Goal: Information Seeking & Learning: Learn about a topic

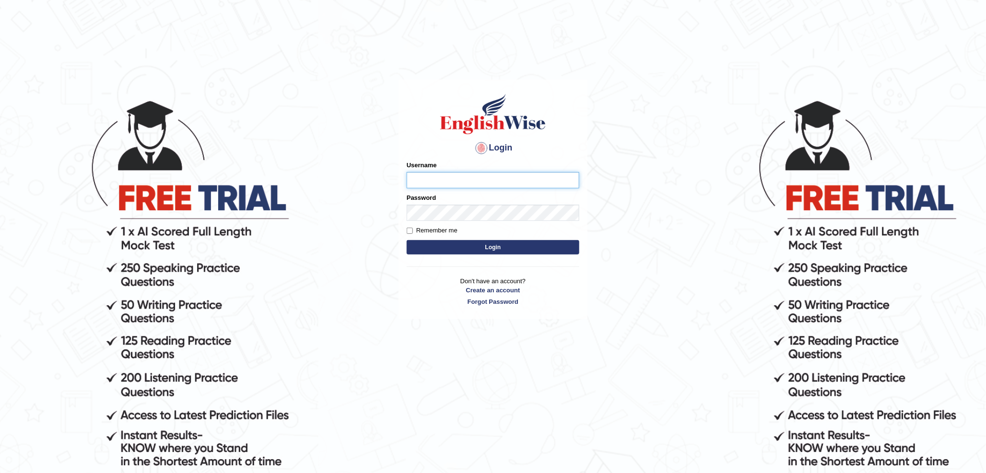
type input "kas60_"
click at [478, 249] on button "Login" at bounding box center [493, 247] width 173 height 14
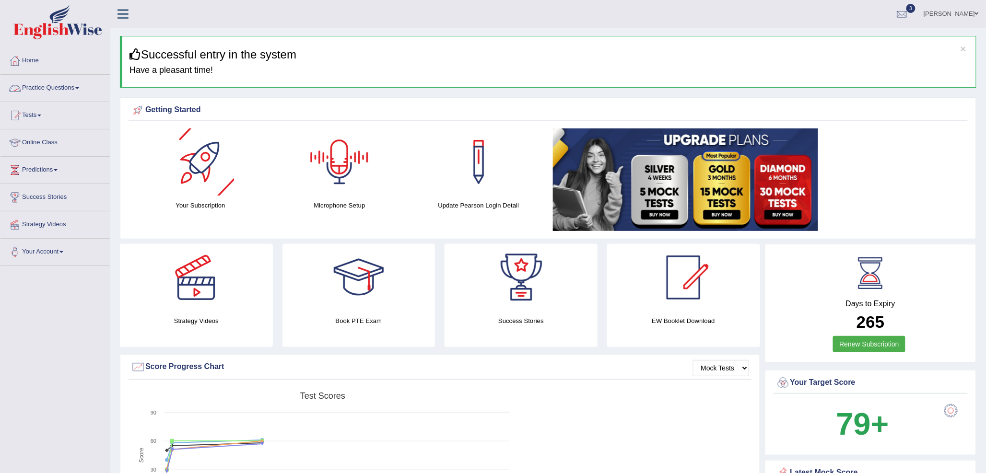
click at [68, 86] on link "Practice Questions" at bounding box center [54, 87] width 109 height 24
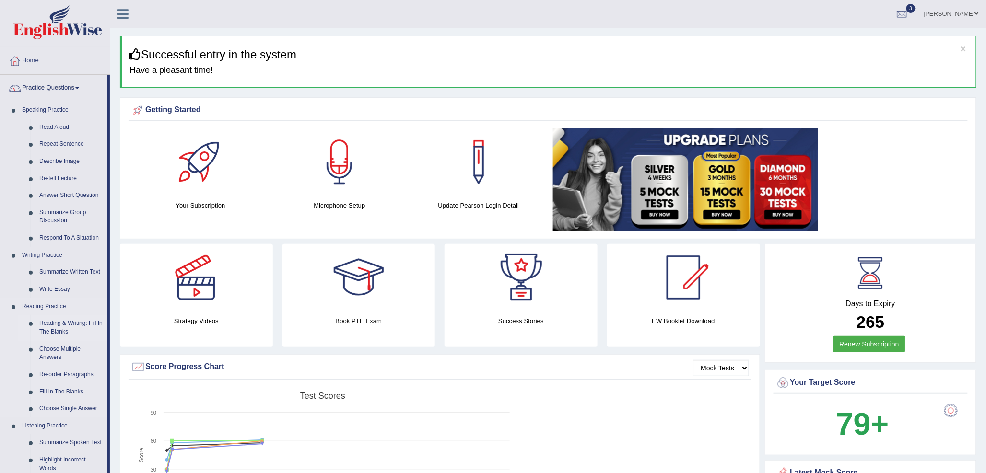
click at [70, 327] on link "Reading & Writing: Fill In The Blanks" at bounding box center [71, 327] width 72 height 25
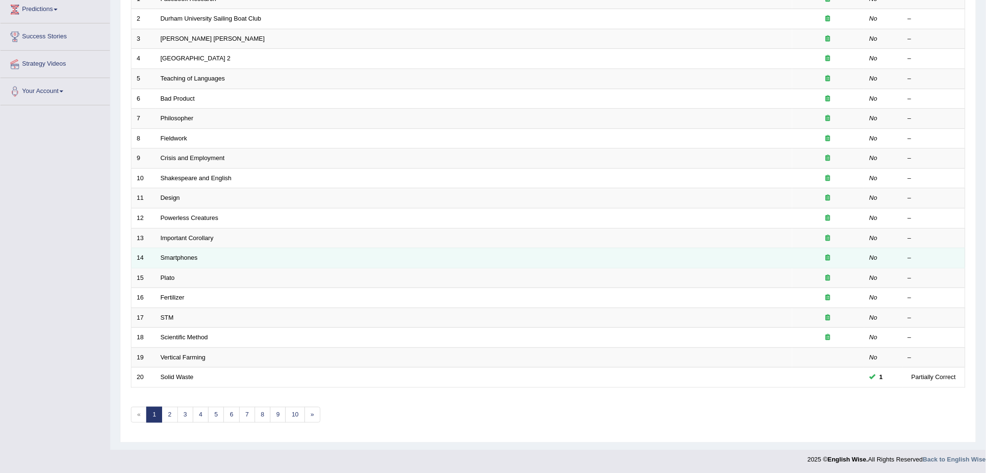
scroll to position [161, 0]
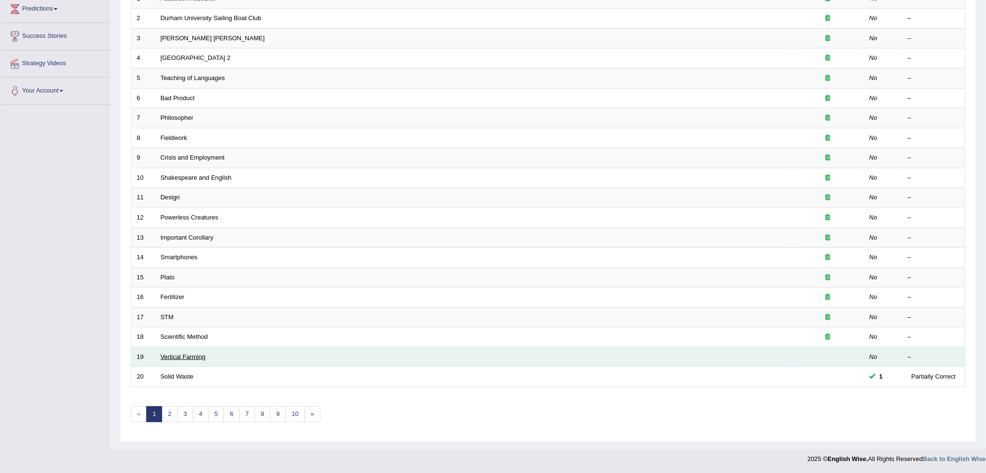
click at [186, 355] on link "Vertical Farming" at bounding box center [183, 356] width 45 height 7
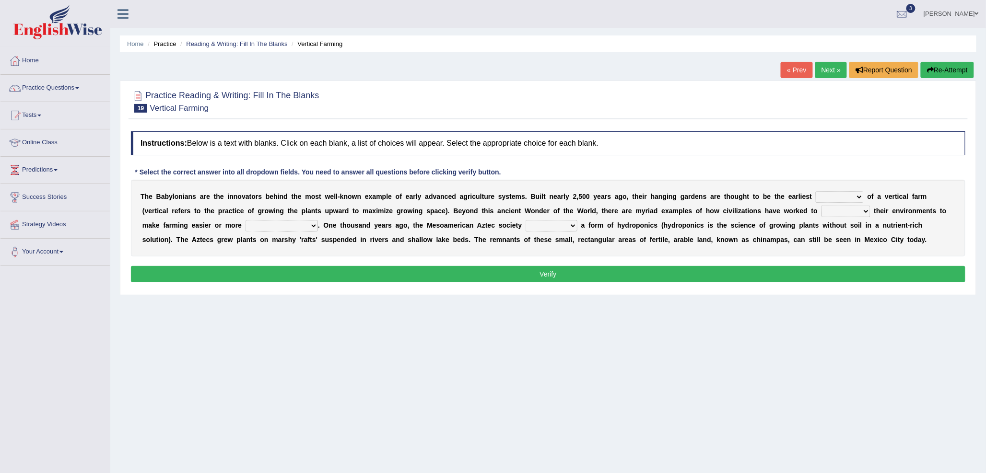
click at [849, 194] on select "prototype failure discredit protocol" at bounding box center [840, 197] width 48 height 12
select select "prototype"
click at [816, 191] on select "prototype failure discredit protocol" at bounding box center [840, 197] width 48 height 12
click at [826, 211] on select "manipulate escape respect disarrange" at bounding box center [846, 212] width 49 height 12
select select "manipulate"
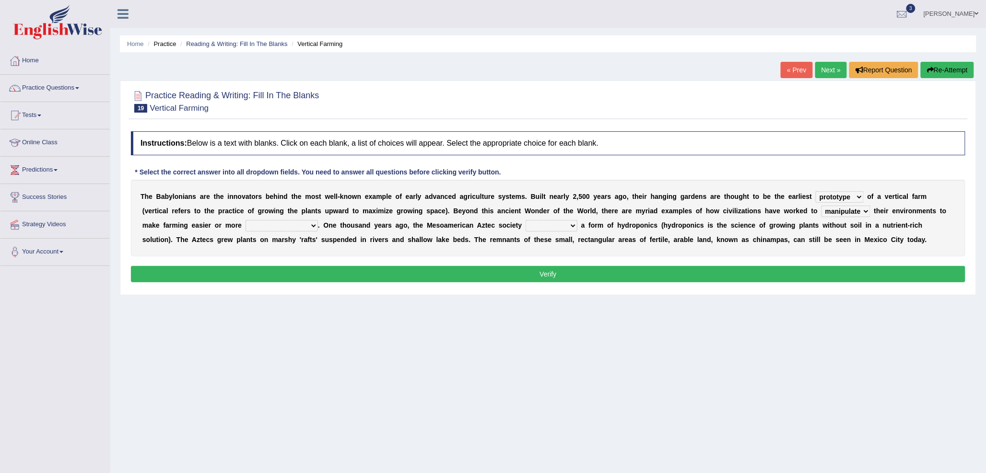
click at [822, 206] on select "manipulate escape respect disarrange" at bounding box center [846, 212] width 49 height 12
click at [272, 228] on select "productive constructive connective counterproductive" at bounding box center [282, 226] width 72 height 12
select select "productive"
click at [246, 220] on select "productive constructive connective counterproductive" at bounding box center [282, 226] width 72 height 12
click at [287, 228] on select "productive constructive connective counterproductive" at bounding box center [282, 226] width 72 height 12
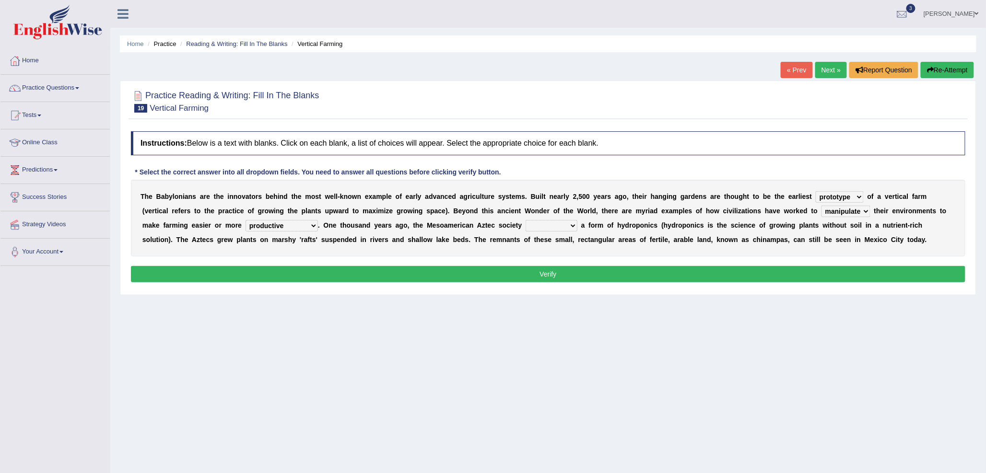
click at [287, 228] on select "productive constructive connective counterproductive" at bounding box center [282, 226] width 72 height 12
click at [544, 224] on select "domineered volunteered pioneered engineered" at bounding box center [552, 226] width 52 height 12
select select "engineered"
click at [526, 220] on select "domineered volunteered pioneered engineered" at bounding box center [552, 226] width 52 height 12
click at [565, 276] on button "Verify" at bounding box center [548, 274] width 835 height 16
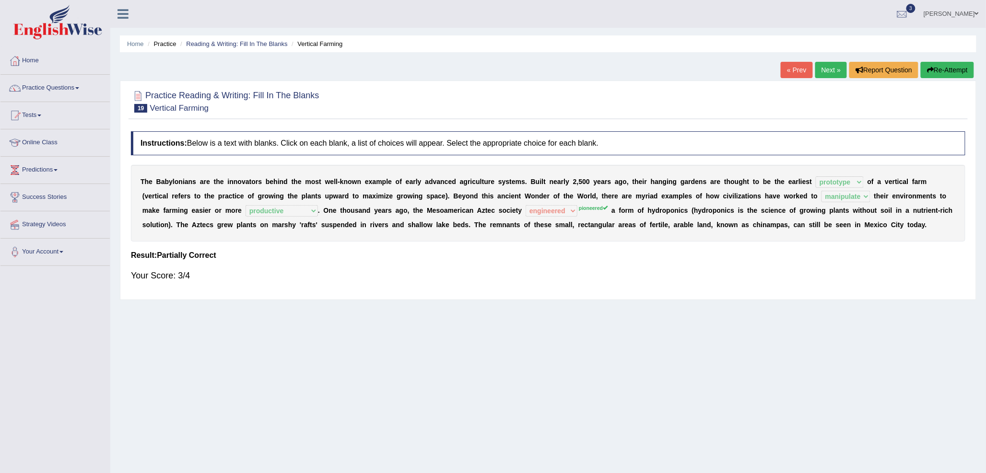
click at [825, 73] on link "Next »" at bounding box center [831, 70] width 32 height 16
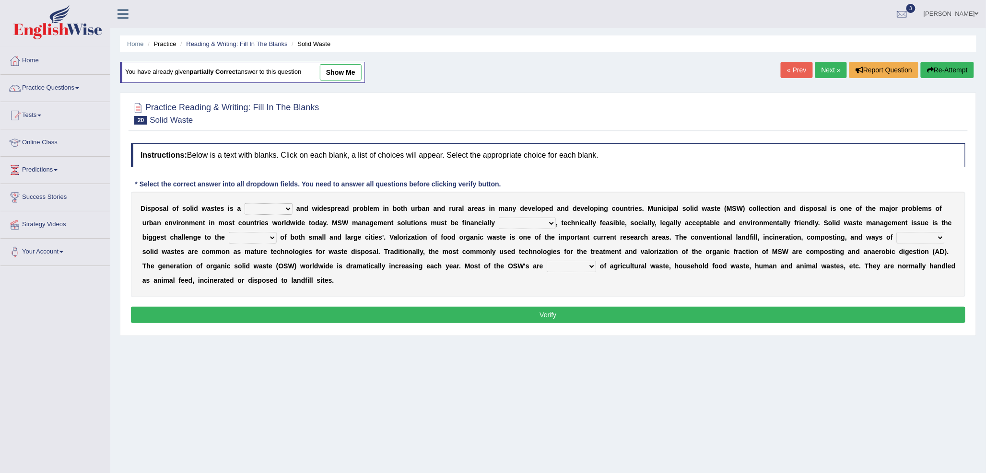
click at [259, 212] on select "slanting stinging stalling shafting" at bounding box center [269, 209] width 48 height 12
select select "shafting"
click at [245, 203] on select "slanting stinging stalling shafting" at bounding box center [269, 209] width 48 height 12
click at [530, 222] on select "unattainable sustainable objectionable treasonable" at bounding box center [527, 224] width 57 height 12
select select "sustainable"
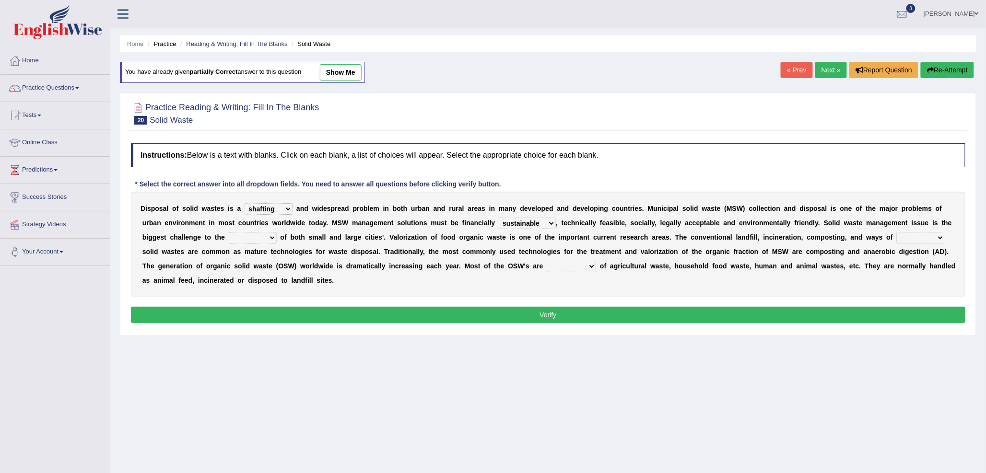
click at [499, 218] on select "unattainable sustainable objectionable treasonable" at bounding box center [527, 224] width 57 height 12
click at [266, 236] on select "plants culture authorities history" at bounding box center [253, 238] width 48 height 12
select select "culture"
click at [229, 232] on select "plants culture authorities history" at bounding box center [253, 238] width 48 height 12
click at [904, 240] on select "reserving preserving deserving handling" at bounding box center [921, 238] width 48 height 12
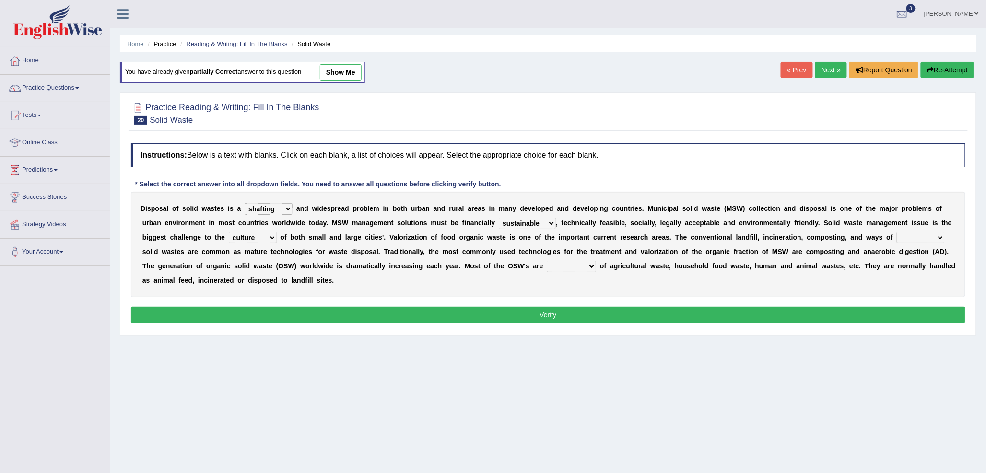
select select "handling"
click at [897, 232] on select "reserving preserving deserving handling" at bounding box center [921, 238] width 48 height 12
click at [593, 268] on select "composed disposed composing disposing" at bounding box center [571, 267] width 49 height 12
select select "disposed"
click at [547, 261] on select "composed disposed composing disposing" at bounding box center [571, 267] width 49 height 12
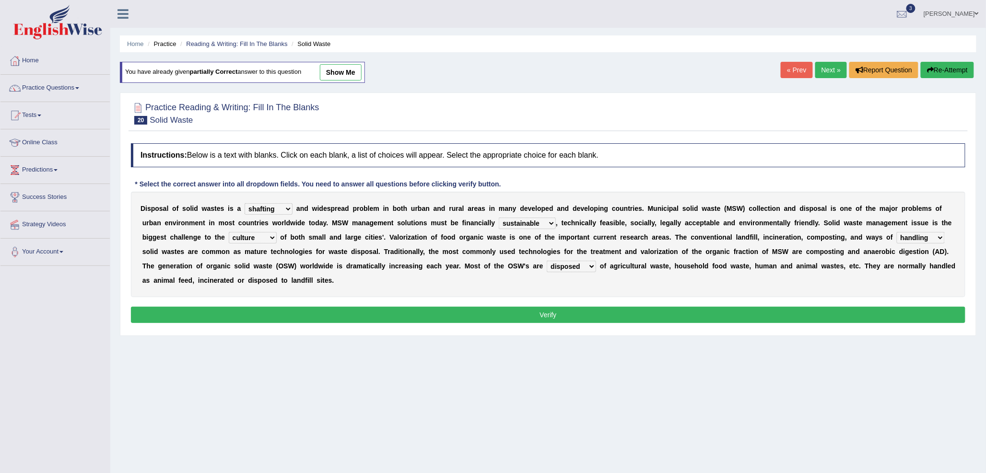
click at [595, 316] on button "Verify" at bounding box center [548, 315] width 835 height 16
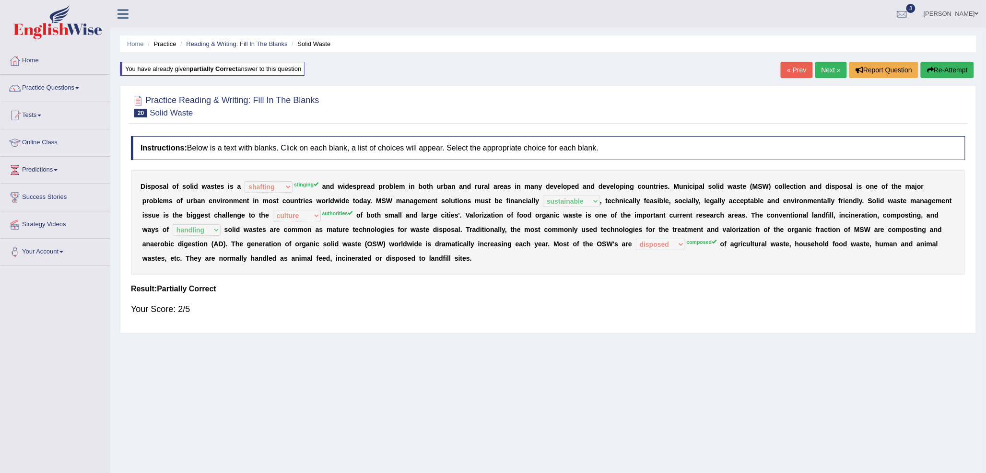
click at [833, 67] on link "Next »" at bounding box center [831, 70] width 32 height 16
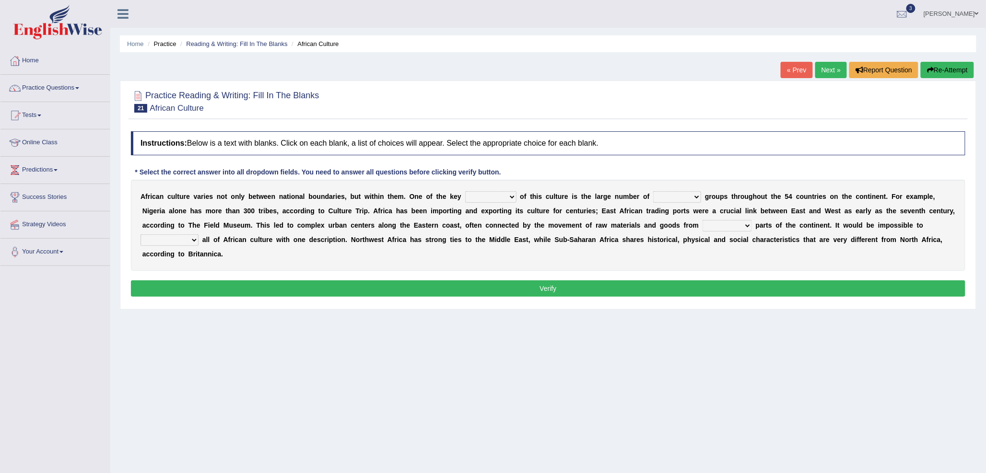
click at [492, 195] on select "conjectures features issues doubts" at bounding box center [490, 197] width 51 height 12
select select "features"
click at [465, 191] on select "conjectures features issues doubts" at bounding box center [490, 197] width 51 height 12
click at [664, 192] on select "ethic ethnic eugenic epic" at bounding box center [677, 197] width 48 height 12
select select "ethnic"
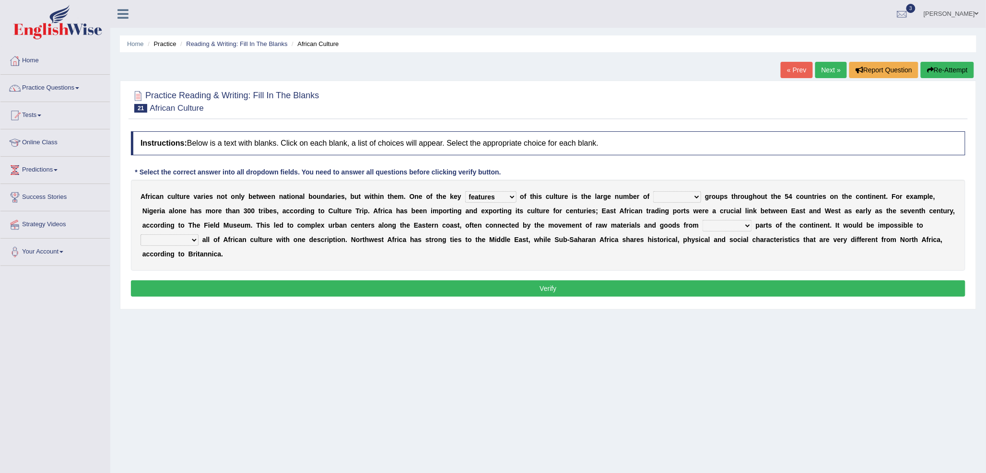
click at [654, 191] on select "ethic ethnic eugenic epic" at bounding box center [677, 197] width 48 height 12
click at [706, 225] on select "forelocked interlocked unlocked landlocked" at bounding box center [727, 226] width 49 height 12
select select "landlocked"
click at [703, 220] on select "forelocked interlocked unlocked landlocked" at bounding box center [727, 226] width 49 height 12
click at [178, 240] on select "characterize conceptualize symbolize synthesize" at bounding box center [170, 241] width 58 height 12
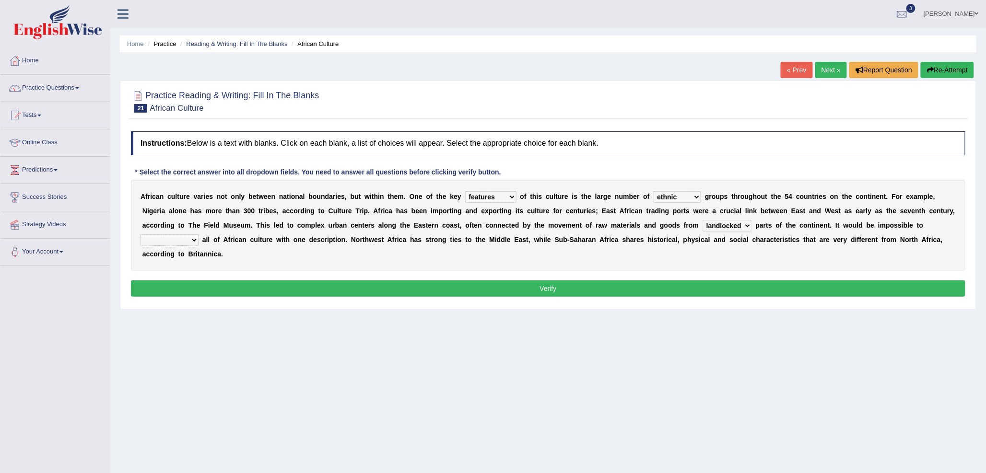
select select "conceptualize"
click at [141, 235] on select "characterize conceptualize symbolize synthesize" at bounding box center [170, 241] width 58 height 12
click at [295, 292] on button "Verify" at bounding box center [548, 289] width 835 height 16
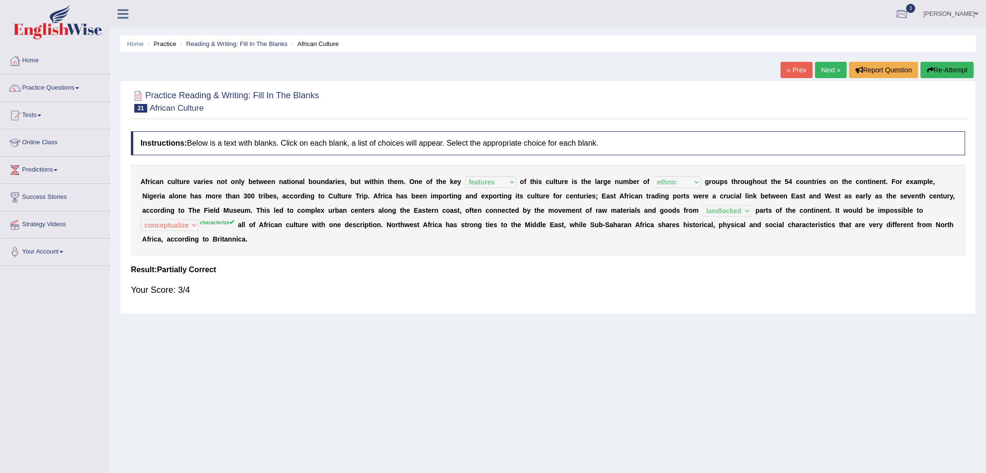
click at [831, 70] on link "Next »" at bounding box center [831, 70] width 32 height 16
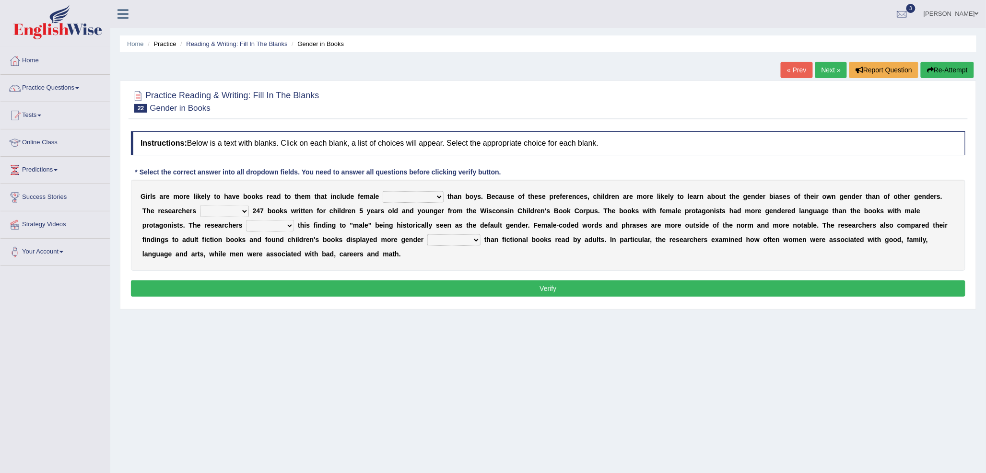
drag, startPoint x: 145, startPoint y: 195, endPoint x: 159, endPoint y: 197, distance: 14.0
click at [159, 197] on div "G i r l s a r e m o r e l i k e l y t o h a v e b o o k s r e a d t o t h e m t…" at bounding box center [548, 225] width 835 height 91
click at [391, 197] on select "protagonists cosmogonists agonists expressionists" at bounding box center [413, 197] width 61 height 12
select select "protagonists"
click at [383, 191] on select "protagonists cosmogonists agonists expressionists" at bounding box center [413, 197] width 61 height 12
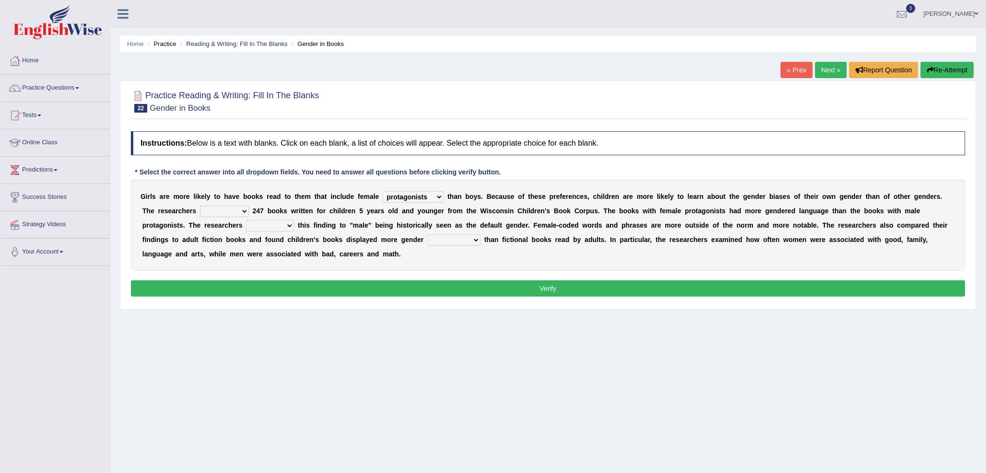
click at [205, 212] on select "hydrolyzed paralyzed catalyzed analyzed" at bounding box center [224, 212] width 49 height 12
select select "analyzed"
click at [200, 206] on select "hydrolyzed paralyzed catalyzed analyzed" at bounding box center [224, 212] width 49 height 12
click at [266, 226] on select "contribute tribute distribute attribute" at bounding box center [270, 226] width 48 height 12
select select "attribute"
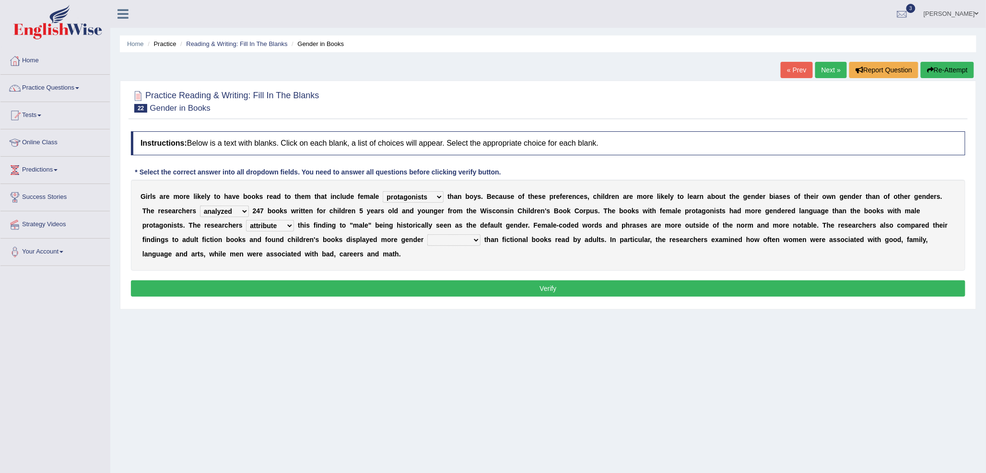
click at [246, 220] on select "contribute tribute distribute attribute" at bounding box center [270, 226] width 48 height 12
click at [430, 242] on select "stereotypes teletypes prototypes electrotypes" at bounding box center [453, 241] width 53 height 12
select select "stereotypes"
click at [427, 235] on select "stereotypes teletypes prototypes electrotypes" at bounding box center [453, 241] width 53 height 12
click at [438, 286] on button "Verify" at bounding box center [548, 289] width 835 height 16
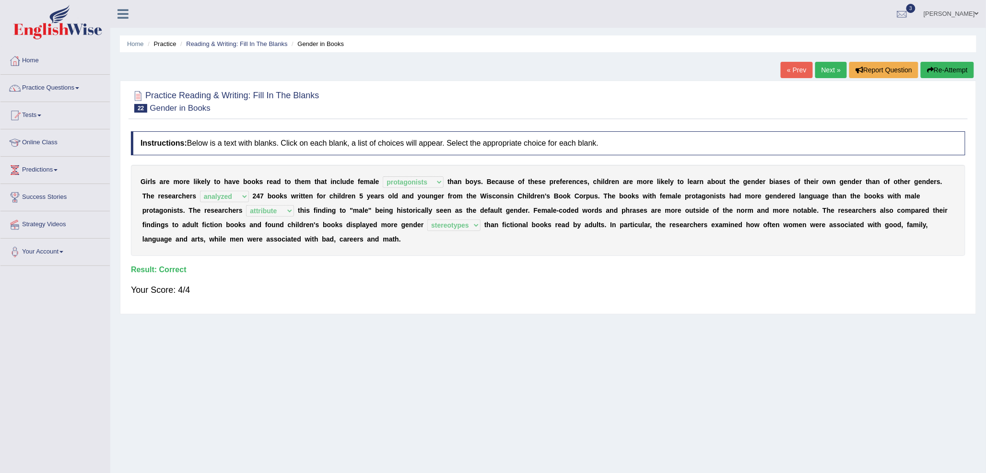
click at [832, 72] on link "Next »" at bounding box center [831, 70] width 32 height 16
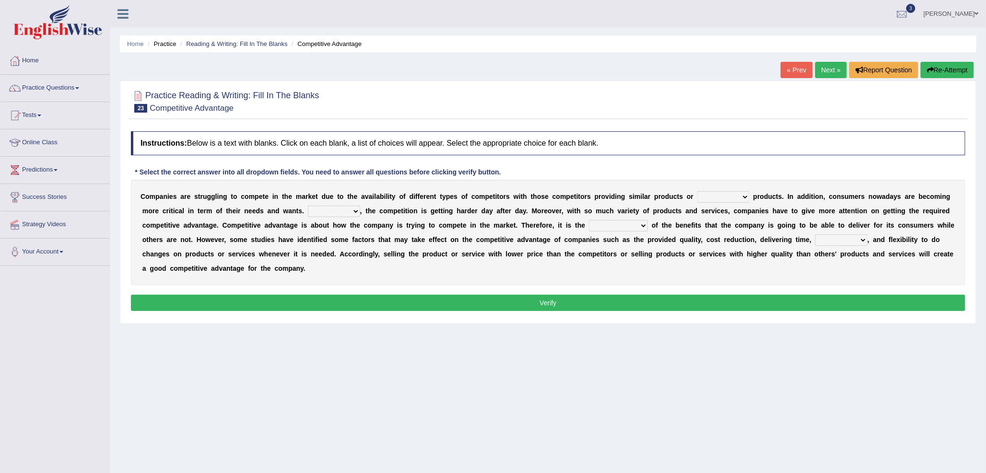
click at [706, 195] on select "constitution restitution substitution institution" at bounding box center [723, 197] width 52 height 12
select select "substitution"
click at [697, 191] on select "constitution restitution substitution institution" at bounding box center [723, 197] width 52 height 12
click at [734, 245] on div "C o m p a n i e s a r e s t r u g g l i n g t o c o m p e t e i n t h e m a r k…" at bounding box center [548, 233] width 835 height 106
click at [316, 211] on select "However Instead Additionally Therefore" at bounding box center [334, 212] width 52 height 12
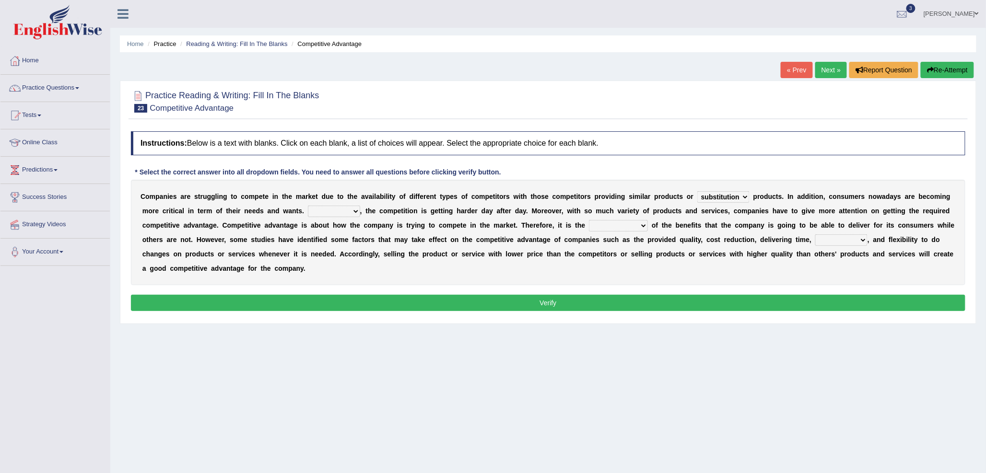
click at [308, 206] on select "However Instead Additionally Therefore" at bounding box center [334, 212] width 52 height 12
click at [600, 227] on select "dissemination ordination determination incarnation" at bounding box center [618, 226] width 59 height 12
click at [341, 212] on select "However Instead Additionally Therefore" at bounding box center [334, 212] width 52 height 12
click at [308, 206] on select "However Instead Additionally Therefore" at bounding box center [334, 212] width 52 height 12
click at [344, 209] on select "However Instead Additionally Therefore" at bounding box center [334, 212] width 52 height 12
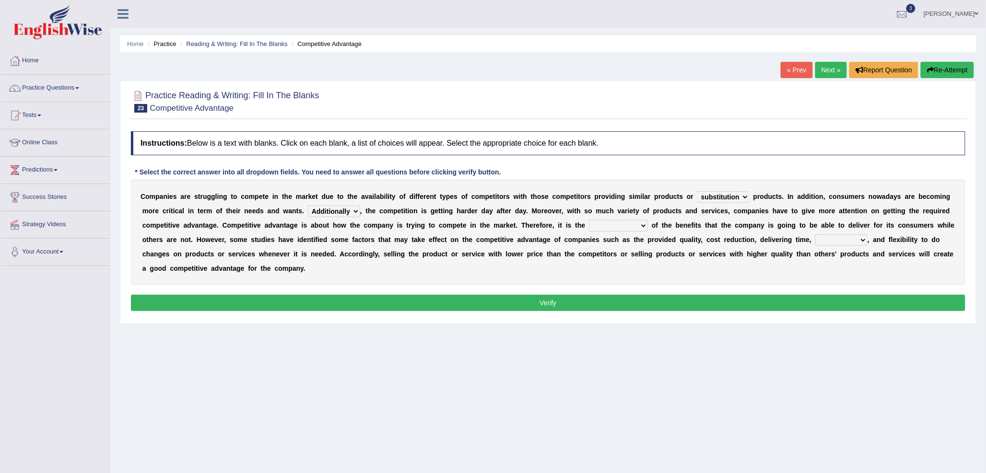
select select "However"
click at [308, 206] on select "However Instead Additionally Therefore" at bounding box center [334, 212] width 52 height 12
click at [620, 224] on select "dissemination ordination determination incarnation" at bounding box center [618, 226] width 59 height 12
select select "incarnation"
click at [589, 220] on select "dissemination ordination determination incarnation" at bounding box center [618, 226] width 59 height 12
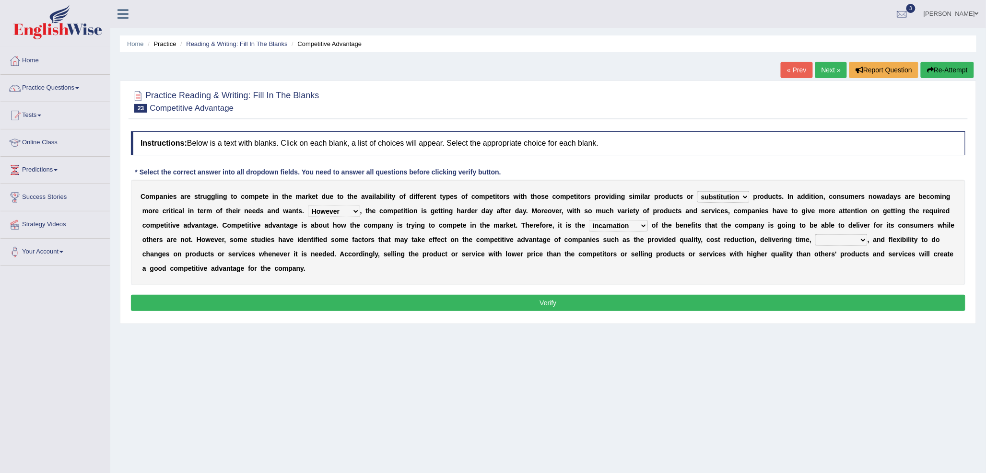
click at [847, 238] on select "captivation aggregation deprivation innovation" at bounding box center [841, 241] width 52 height 12
click at [330, 216] on select "However Instead Additionally Therefore" at bounding box center [334, 212] width 52 height 12
select select "Instead"
click at [308, 206] on select "However Instead Additionally Therefore" at bounding box center [334, 212] width 52 height 12
click at [828, 244] on select "captivation aggregation deprivation innovation" at bounding box center [841, 241] width 52 height 12
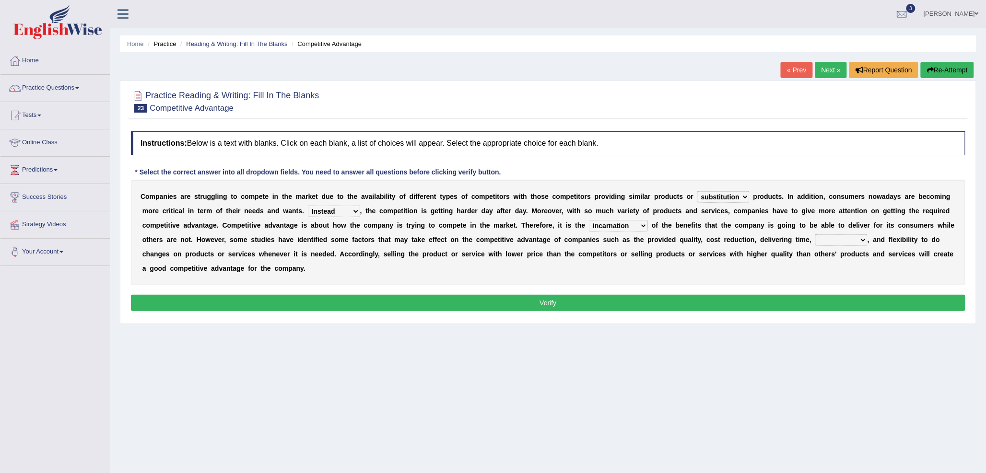
select select "deprivation"
click at [815, 235] on select "captivation aggregation deprivation innovation" at bounding box center [841, 241] width 52 height 12
click at [669, 298] on button "Verify" at bounding box center [548, 303] width 835 height 16
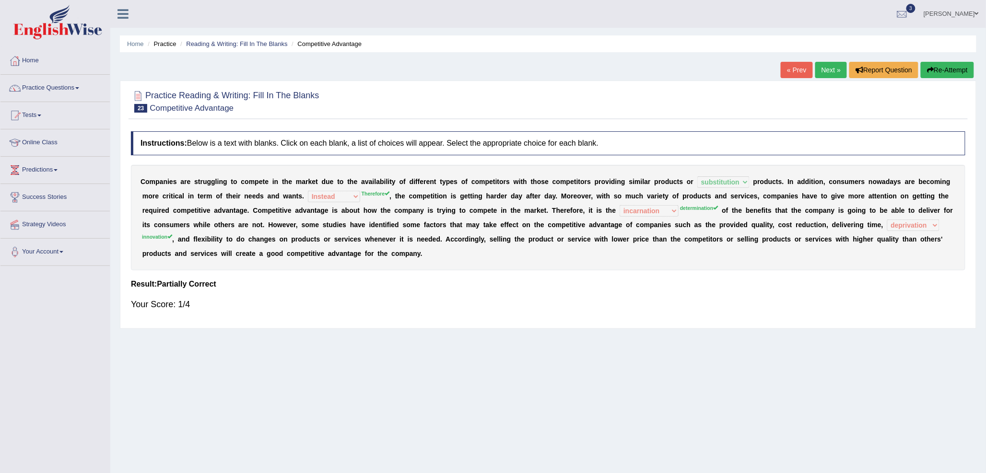
click at [829, 71] on link "Next »" at bounding box center [831, 70] width 32 height 16
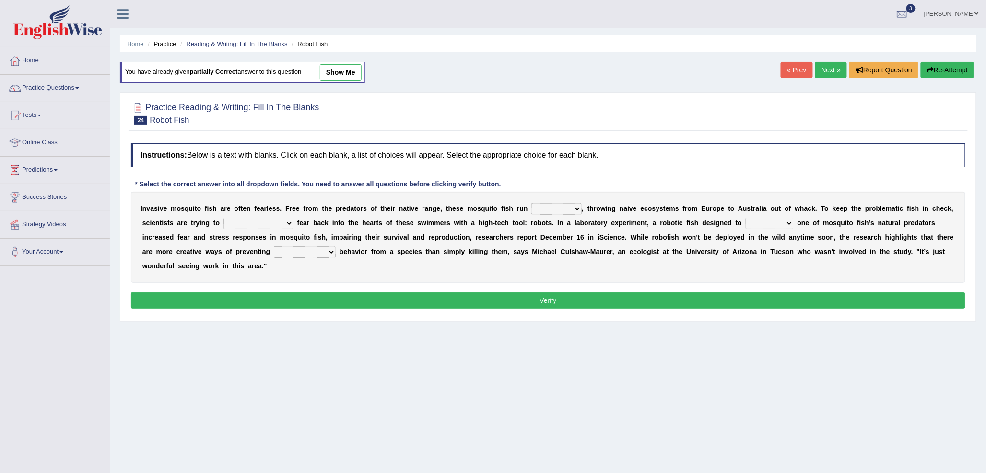
click at [542, 210] on select "occupant flippant rampant concordant" at bounding box center [556, 209] width 50 height 12
select select "occupant"
click at [531, 203] on select "occupant flippant rampant concordant" at bounding box center [556, 209] width 50 height 12
click at [247, 226] on select "accept spike strike [PERSON_NAME]" at bounding box center [259, 224] width 70 height 12
select select "strike"
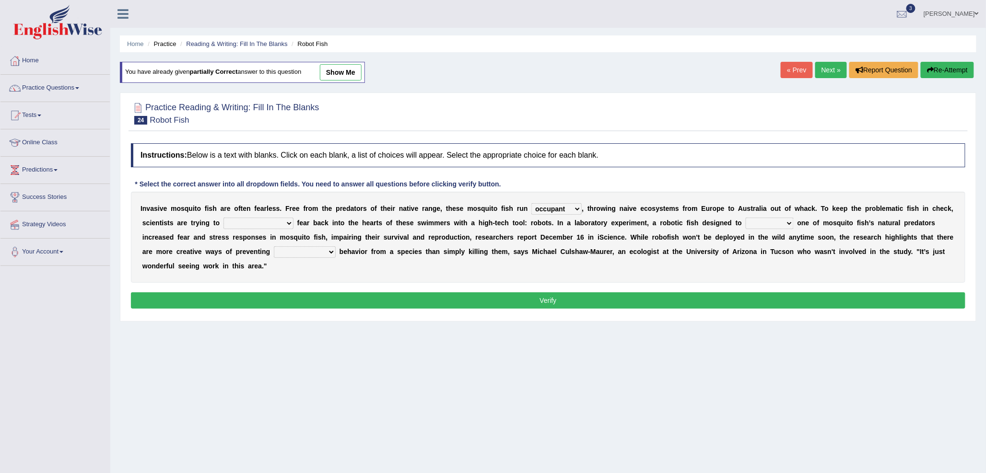
click at [224, 218] on select "accept spike strike [PERSON_NAME]" at bounding box center [259, 224] width 70 height 12
click at [746, 225] on select "bequest mimic battle conquest" at bounding box center [770, 224] width 48 height 12
select select "mimic"
click at [746, 218] on select "bequest mimic battle conquest" at bounding box center [770, 224] width 48 height 12
click at [274, 248] on select "unprivileged unprecedented uncharted unwanted" at bounding box center [305, 253] width 62 height 12
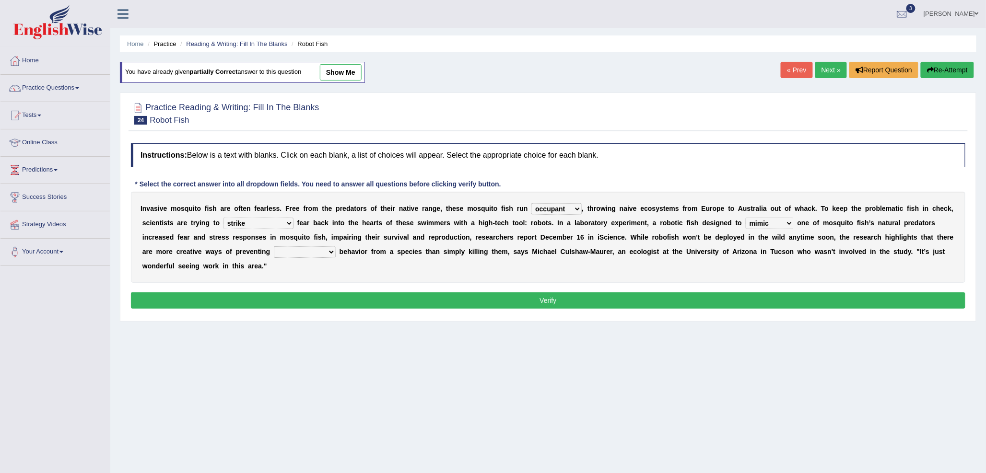
select select "unwanted"
click at [274, 247] on select "unprivileged unprecedented uncharted unwanted" at bounding box center [305, 253] width 62 height 12
click at [303, 299] on button "Verify" at bounding box center [548, 301] width 835 height 16
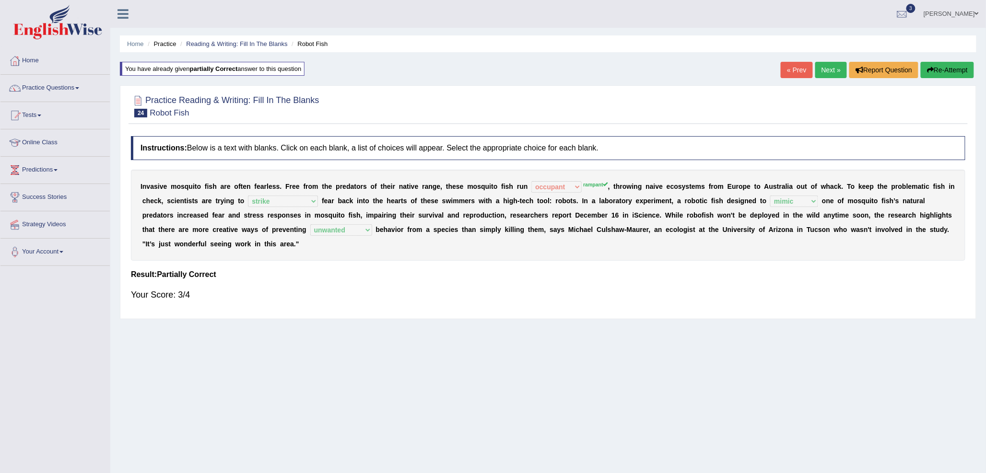
click at [828, 80] on div "« Prev Next » Report Question Re-Attempt" at bounding box center [879, 71] width 196 height 19
click at [831, 69] on link "Next »" at bounding box center [831, 70] width 32 height 16
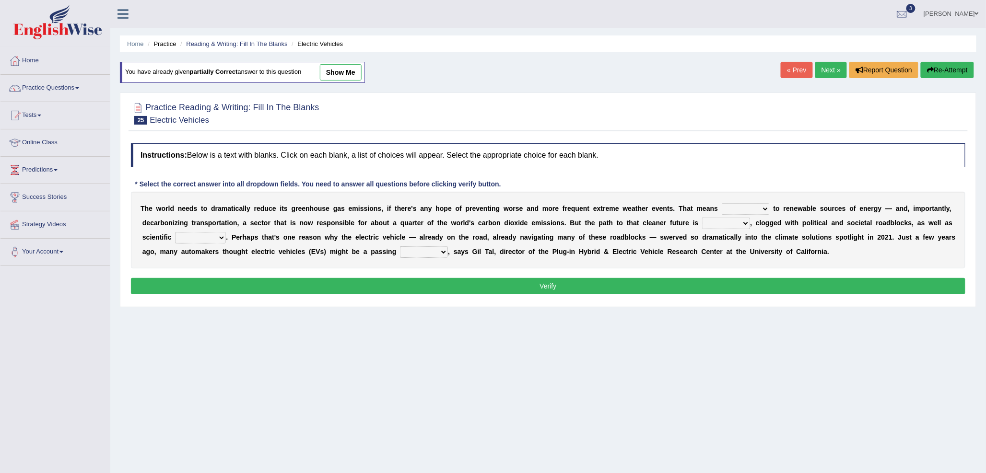
click at [743, 210] on select "grafting drafting crafting shifting" at bounding box center [746, 209] width 48 height 12
select select "shifting"
click at [722, 203] on select "grafting drafting crafting shifting" at bounding box center [746, 209] width 48 height 12
click at [706, 222] on select "daunting daunted daunt dauntless" at bounding box center [726, 224] width 48 height 12
select select "daunted"
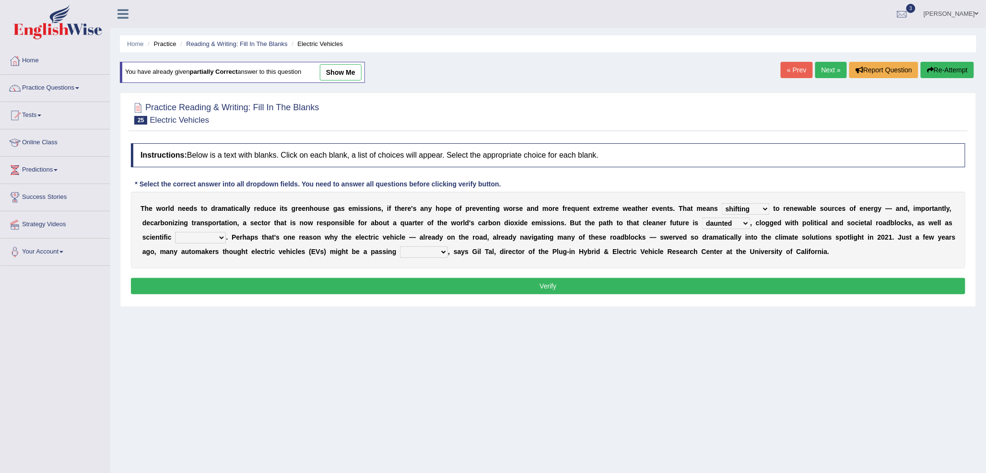
click at [703, 218] on select "daunting daunted daunt dauntless" at bounding box center [726, 224] width 48 height 12
click at [194, 240] on select "spectacles obstacles tentacles receptacles" at bounding box center [200, 238] width 51 height 12
select select "obstacles"
click at [175, 232] on select "spectacles obstacles tentacles receptacles" at bounding box center [200, 238] width 51 height 12
click at [730, 223] on select "daunting daunted daunt dauntless" at bounding box center [726, 224] width 48 height 12
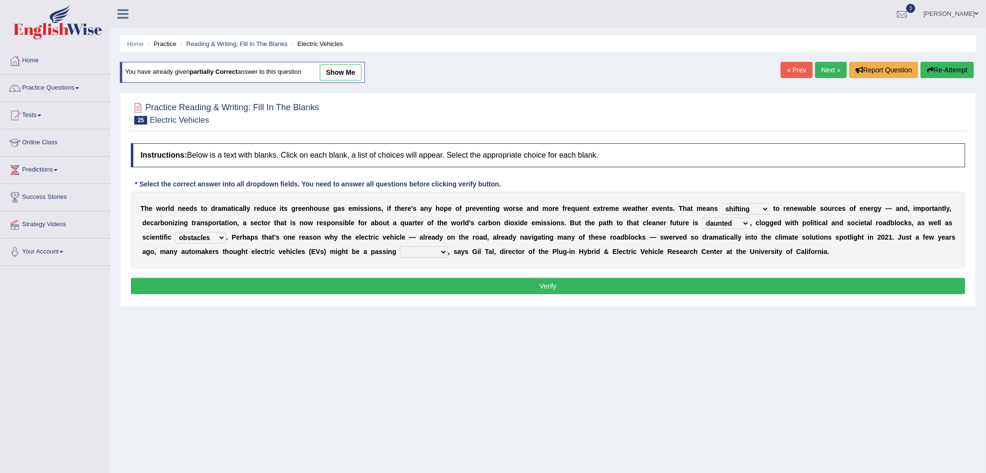
select select "dauntless"
click at [703, 218] on select "daunting daunted daunt dauntless" at bounding box center [726, 224] width 48 height 12
click at [435, 252] on select "fad gad tad lad" at bounding box center [424, 253] width 48 height 12
select select "fad"
click at [422, 247] on select "fad gad tad lad" at bounding box center [424, 253] width 48 height 12
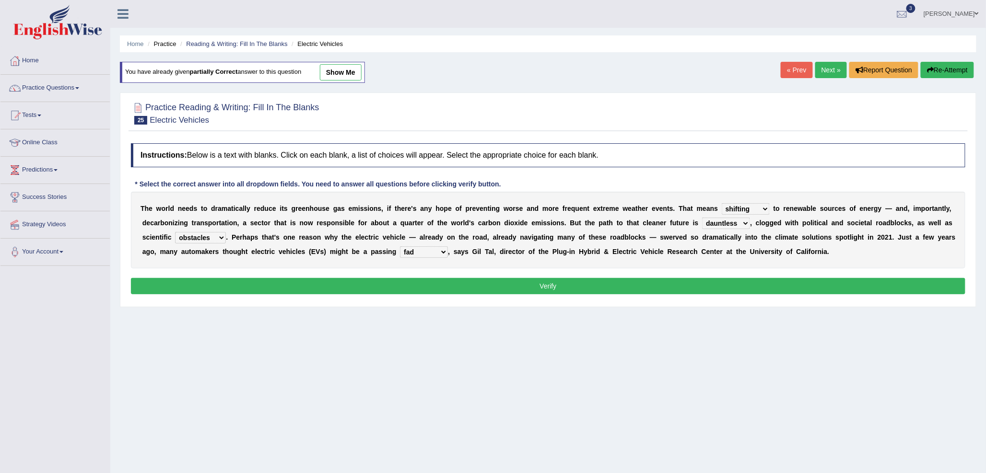
click at [465, 285] on button "Verify" at bounding box center [548, 286] width 835 height 16
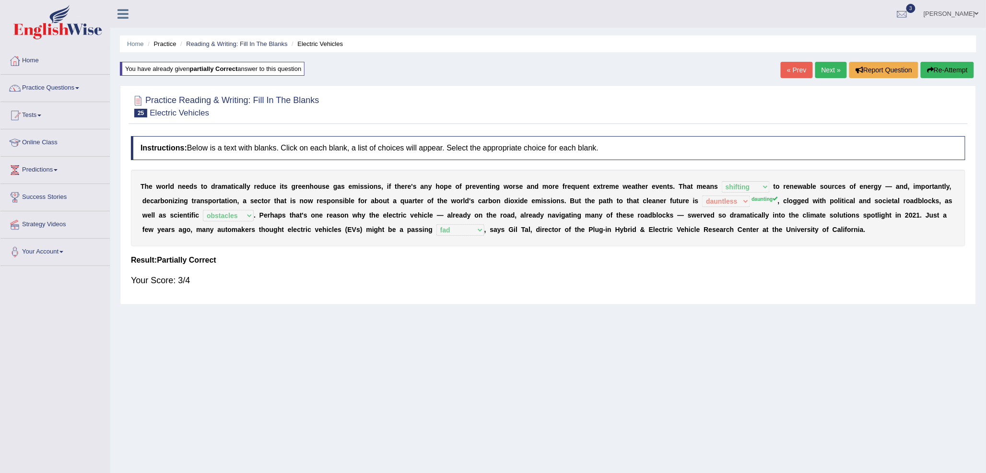
click at [835, 67] on link "Next »" at bounding box center [831, 70] width 32 height 16
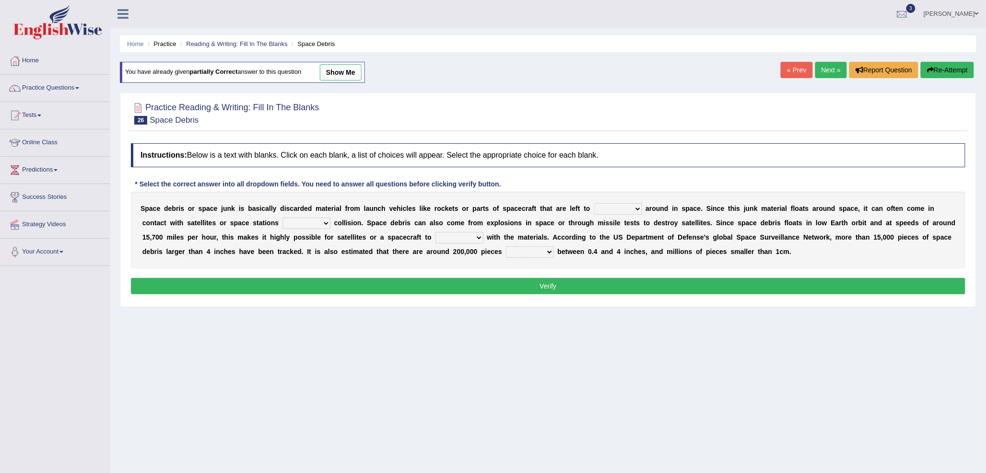
click at [632, 206] on select "twist center roam loll" at bounding box center [618, 209] width 48 height 12
select select "roam"
click at [594, 203] on select "twist center roam loll" at bounding box center [618, 209] width 48 height 12
click at [296, 222] on select "risks risk risked risking" at bounding box center [306, 224] width 48 height 12
select select "risks"
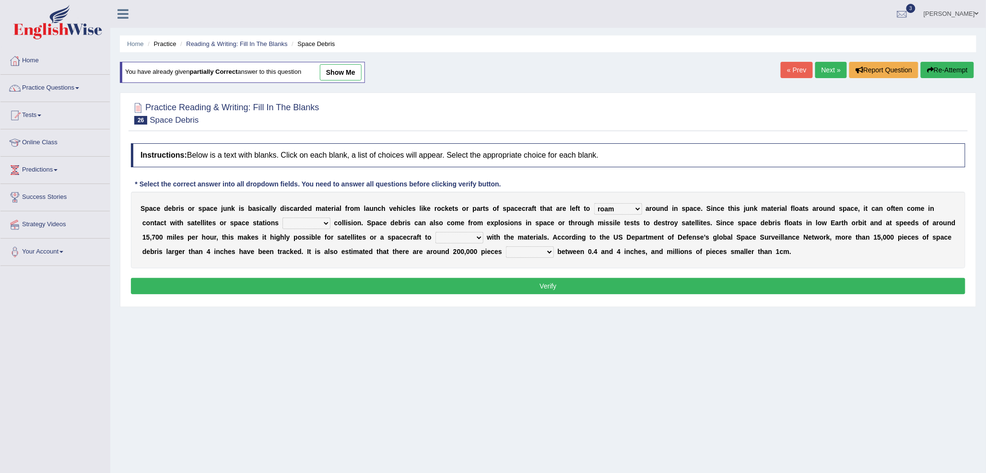
click at [282, 218] on select "risks risk risked risking" at bounding box center [306, 224] width 48 height 12
click at [471, 239] on select "collect collate collide collocate" at bounding box center [459, 238] width 48 height 12
select select "collide"
click at [462, 232] on select "collect collate collide collocate" at bounding box center [459, 238] width 48 height 12
drag, startPoint x: 536, startPoint y: 251, endPoint x: 546, endPoint y: 251, distance: 10.1
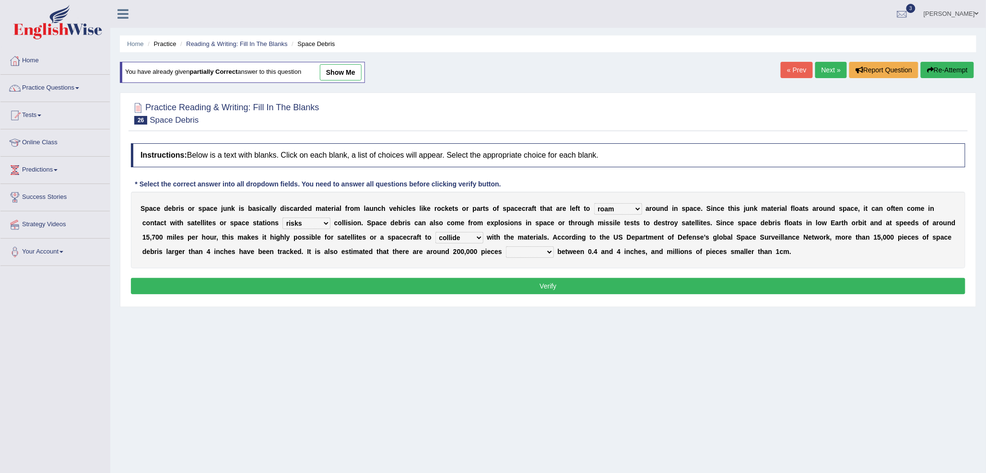
click at [545, 251] on select "sized sizing size sizes" at bounding box center [530, 253] width 48 height 12
select select "sized"
click at [529, 247] on select "sized sizing size sizes" at bounding box center [530, 253] width 48 height 12
click at [548, 282] on button "Verify" at bounding box center [548, 286] width 835 height 16
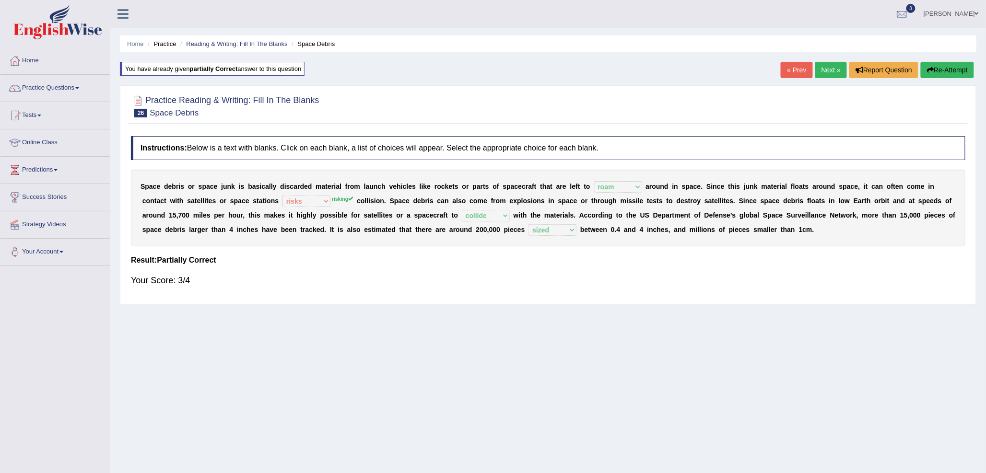
click at [831, 73] on link "Next »" at bounding box center [831, 70] width 32 height 16
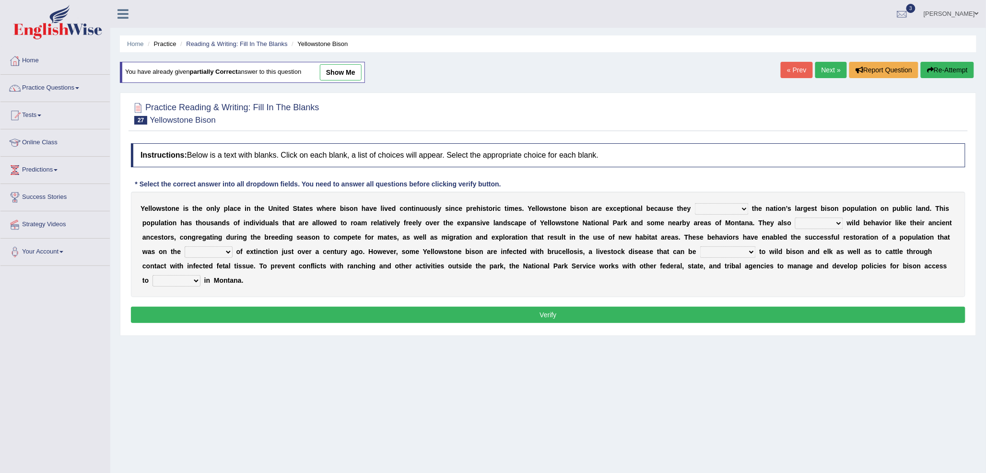
drag, startPoint x: 342, startPoint y: 209, endPoint x: 351, endPoint y: 209, distance: 8.2
click at [351, 209] on div "Y e l l o w s t o n e i s t h e o n l y p l a c e i n t h e U n i t e d S t a t…" at bounding box center [548, 245] width 835 height 106
click at [351, 209] on b "o" at bounding box center [352, 209] width 4 height 8
click at [706, 212] on select "congregate comprise consist compromise" at bounding box center [722, 209] width 54 height 12
select select "consist"
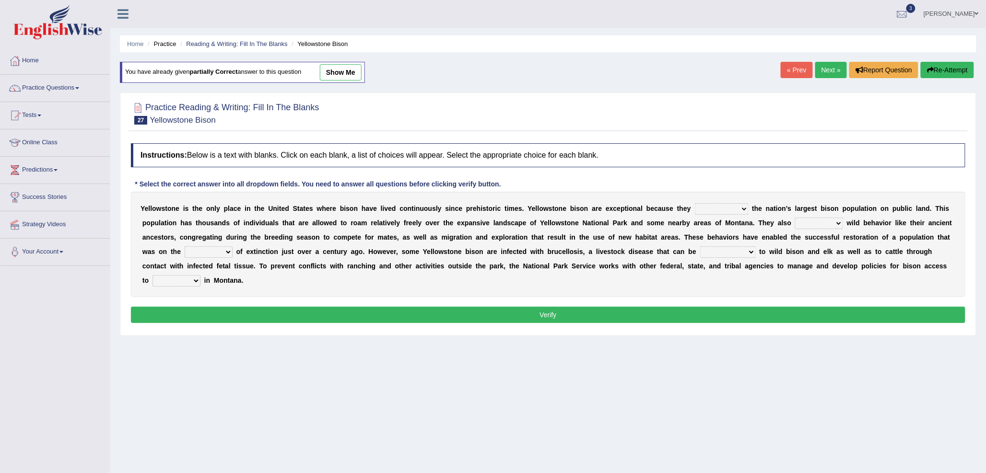
click at [695, 203] on select "congregate comprise consist compromise" at bounding box center [722, 209] width 54 height 12
click at [812, 222] on select "exhibit disregard resist encourage" at bounding box center [819, 224] width 48 height 12
select select "encourage"
click at [795, 218] on select "exhibit disregard resist encourage" at bounding box center [819, 224] width 48 height 12
click at [199, 256] on select "brine brink danger brindle" at bounding box center [209, 253] width 48 height 12
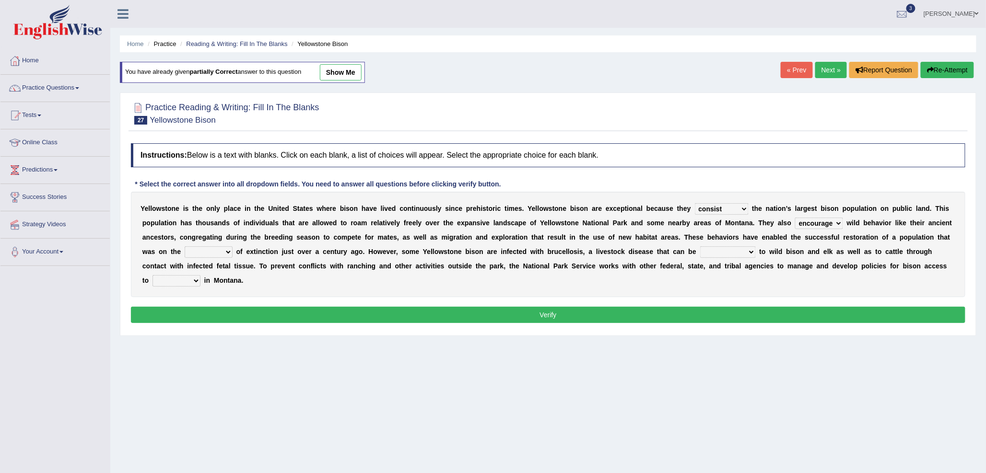
select select "brink"
click at [185, 247] on select "brine brink danger brindle" at bounding box center [209, 253] width 48 height 12
click at [714, 250] on select "transplanted transported transgressed transmitted" at bounding box center [728, 253] width 56 height 12
select select "transmitted"
click at [700, 247] on select "transplanted transported transgressed transmitted" at bounding box center [728, 253] width 56 height 12
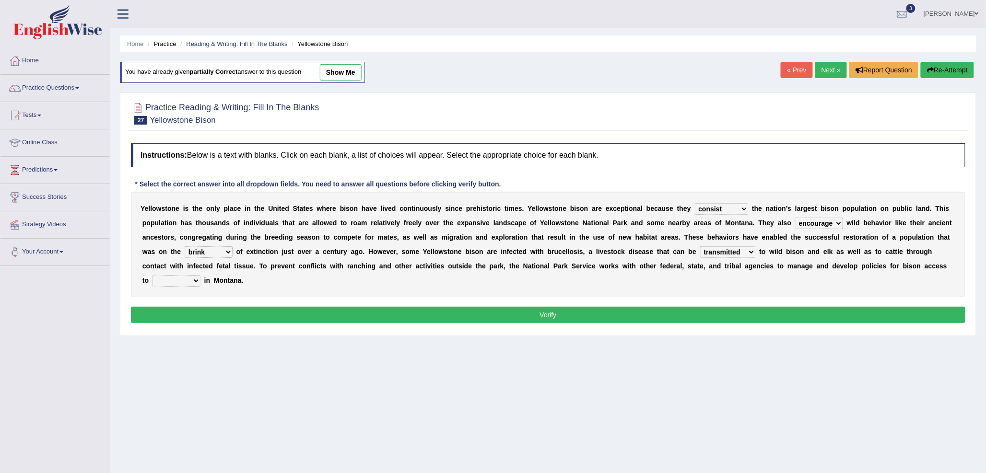
click at [178, 280] on select "habitat habitat habitant food" at bounding box center [177, 281] width 48 height 12
select select "habitat"
click at [153, 275] on select "habitat habitat habitant food" at bounding box center [177, 281] width 48 height 12
click at [213, 314] on button "Verify" at bounding box center [548, 315] width 835 height 16
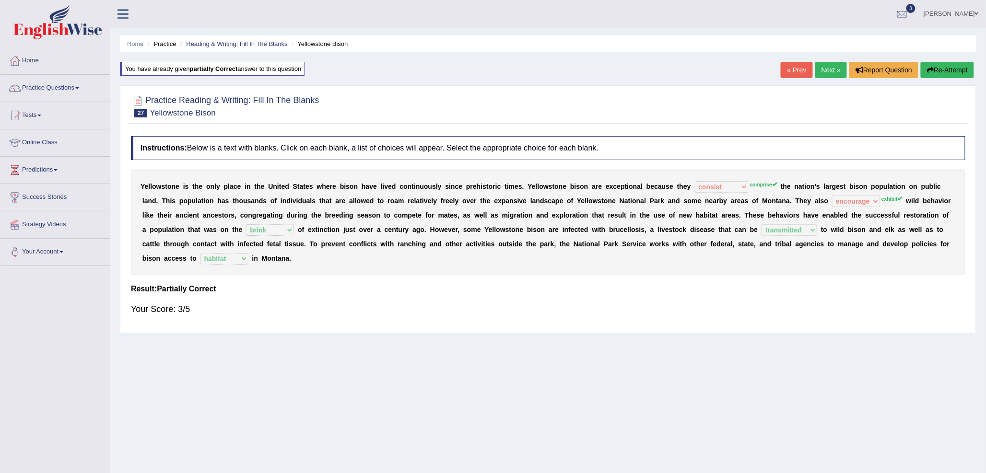
click at [820, 63] on link "Next »" at bounding box center [831, 70] width 32 height 16
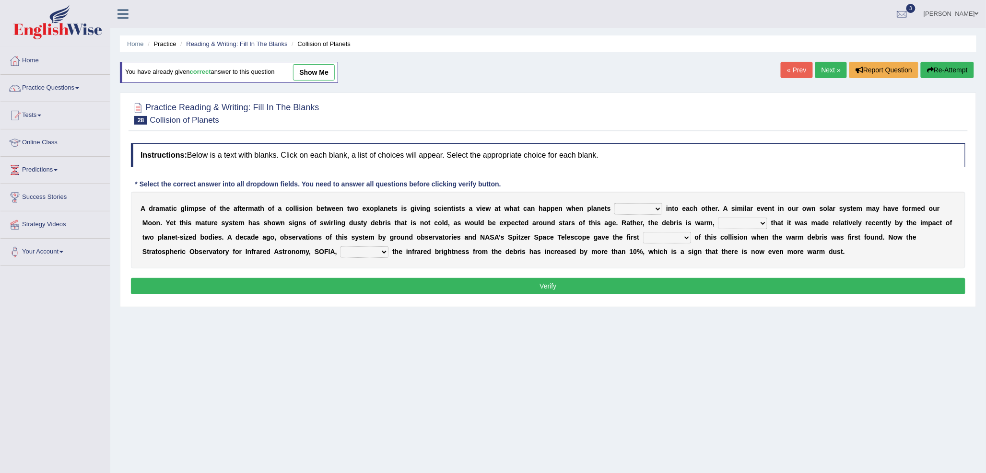
click at [619, 212] on select "crash explore roam implode" at bounding box center [638, 209] width 48 height 12
drag, startPoint x: 148, startPoint y: 208, endPoint x: 165, endPoint y: 214, distance: 18.7
click at [169, 214] on div "A d r a m a t i c g l i m p s e o f t h e a f t e r m a t h o f a c o l l i s i…" at bounding box center [548, 230] width 835 height 77
drag, startPoint x: 140, startPoint y: 208, endPoint x: 208, endPoint y: 212, distance: 67.8
click at [208, 212] on div "A d r a m a t i c g l i m p s e o f t h e a f t e r m a t h o f a c o l l i s i…" at bounding box center [548, 230] width 835 height 77
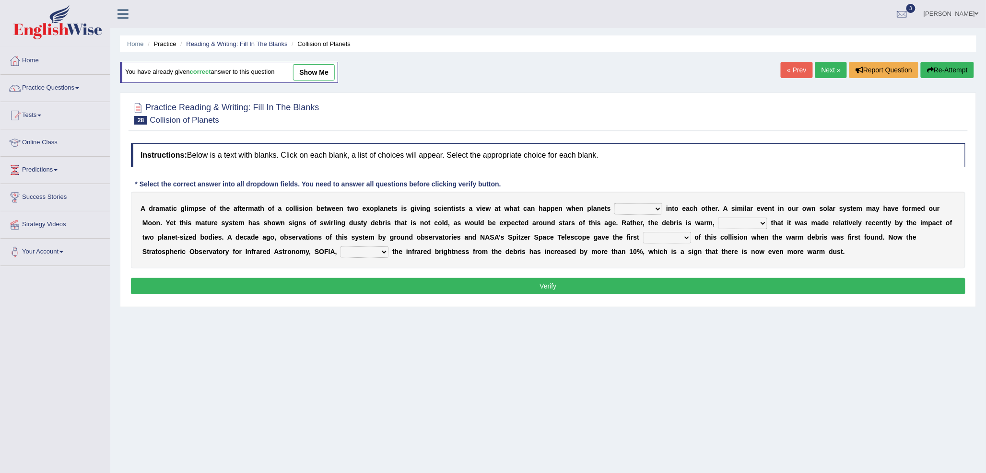
drag, startPoint x: 141, startPoint y: 209, endPoint x: 185, endPoint y: 210, distance: 43.6
click at [185, 210] on div "A d r a m a t i c g l i m p s e o f t h e a f t e r m a t h o f a c o l l i s i…" at bounding box center [548, 230] width 835 height 77
drag, startPoint x: 141, startPoint y: 208, endPoint x: 240, endPoint y: 209, distance: 99.3
click at [240, 209] on div "A d r a m a t i c g l i m p s e o f t h e a f t e r m a t h o f a c o l l i s i…" at bounding box center [548, 230] width 835 height 77
click at [617, 207] on select "crash explore roam implode" at bounding box center [638, 209] width 48 height 12
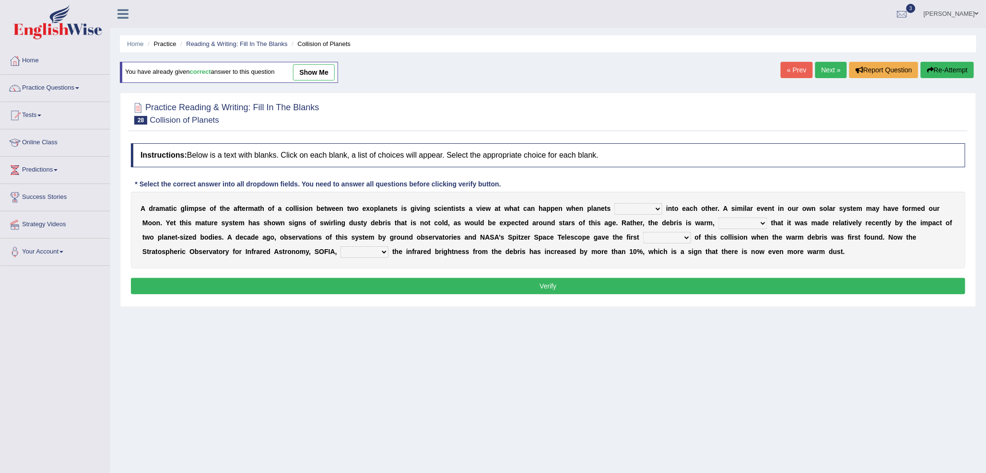
select select "crash"
click at [615, 203] on select "crash explore roam implode" at bounding box center [638, 209] width 48 height 12
click at [735, 226] on select "reinforcing sentencing forging conducing" at bounding box center [742, 224] width 49 height 12
select select "conducing"
click at [718, 218] on select "reinforcing sentencing forging conducing" at bounding box center [742, 224] width 49 height 12
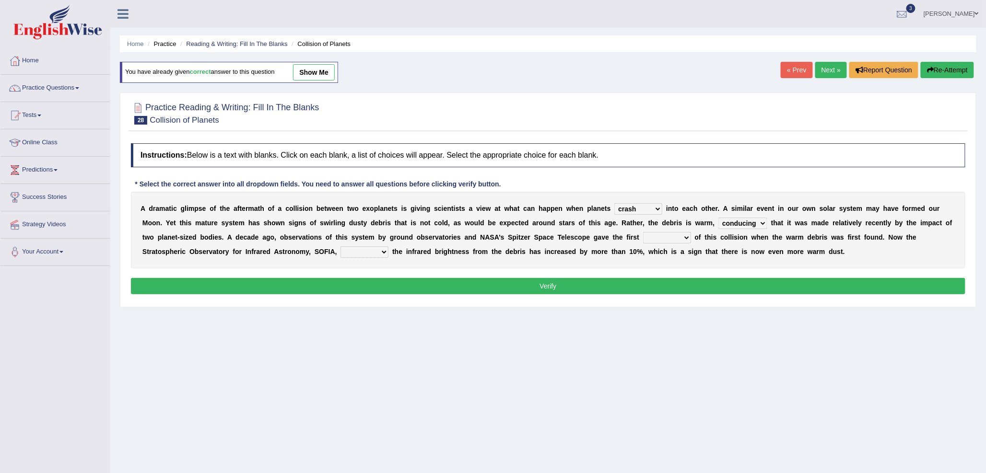
click at [661, 234] on select "pints faints hints taints" at bounding box center [667, 238] width 48 height 12
select select "hints"
click at [643, 232] on select "pints faints hints taints" at bounding box center [667, 238] width 48 height 12
click at [361, 252] on select "concealed revealed repealed unsealed" at bounding box center [365, 253] width 48 height 12
select select "revealed"
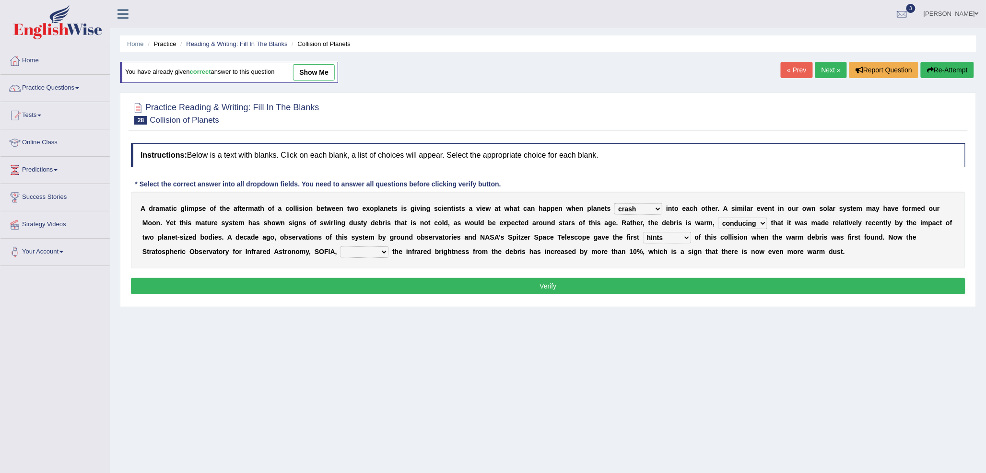
click at [341, 247] on select "concealed revealed repealed unsealed" at bounding box center [365, 253] width 48 height 12
click at [404, 281] on button "Verify" at bounding box center [548, 286] width 835 height 16
